Goal: Transaction & Acquisition: Book appointment/travel/reservation

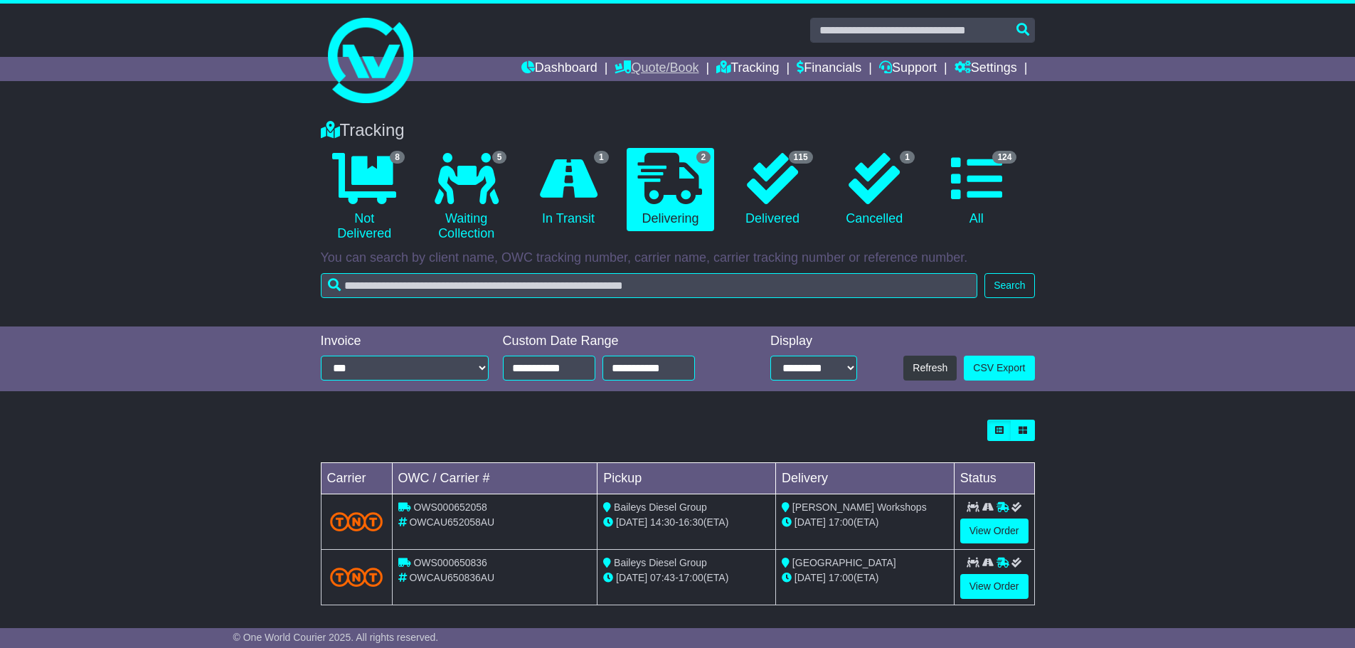
click at [633, 63] on link "Quote/Book" at bounding box center [657, 69] width 84 height 24
click at [639, 95] on link "Domestic" at bounding box center [671, 93] width 112 height 16
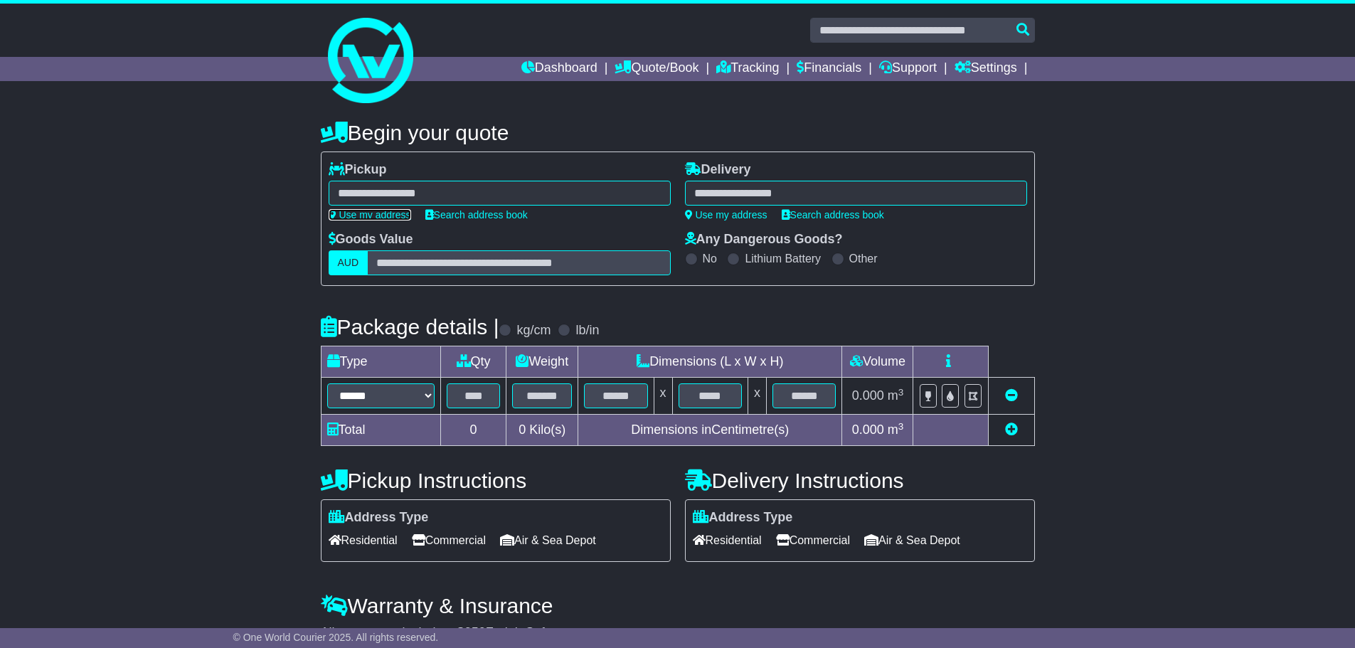
click at [385, 215] on link "Use my address" at bounding box center [370, 214] width 83 height 11
type input "**********"
